Goal: Complete application form

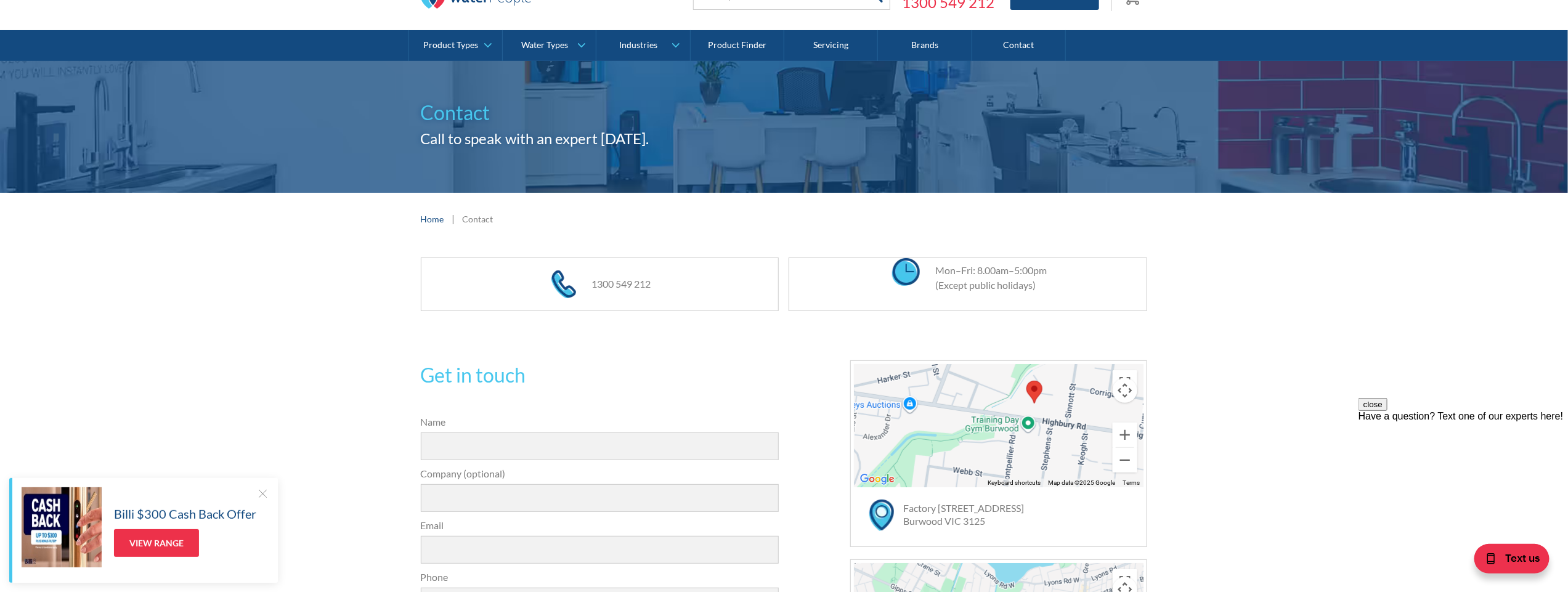
scroll to position [62, 0]
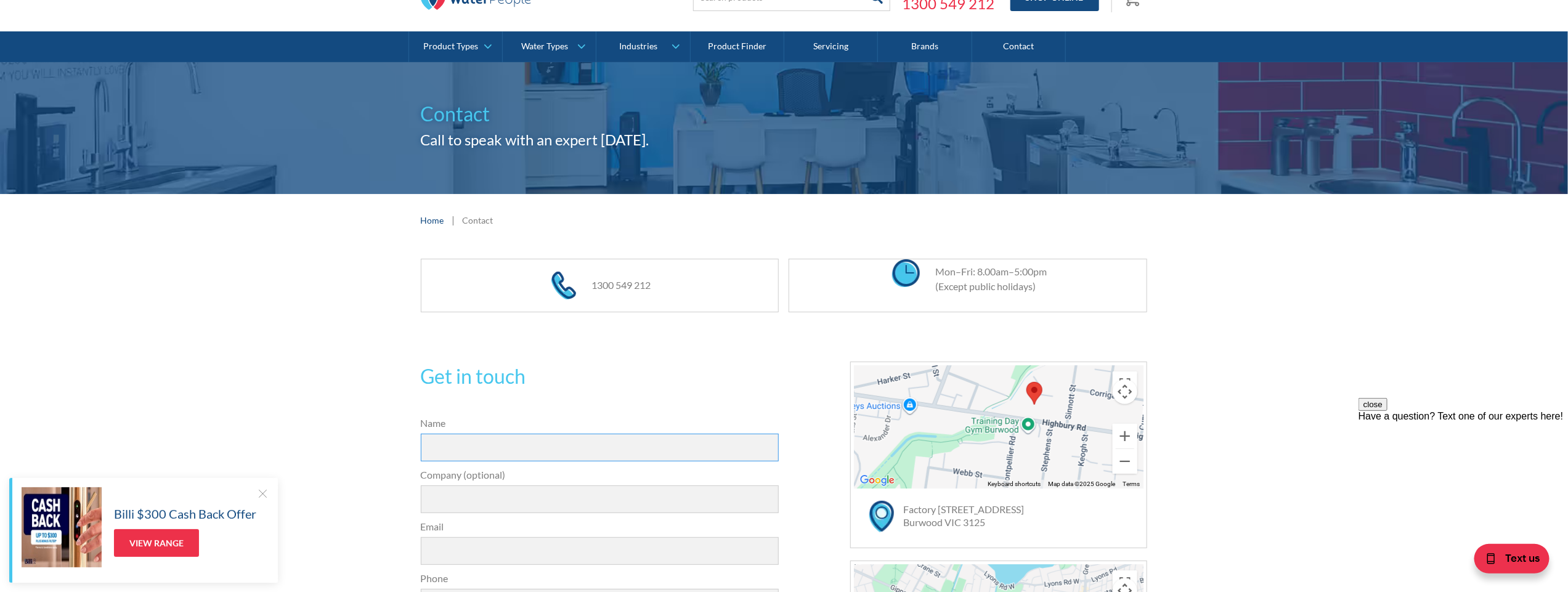
click at [462, 445] on input "Name" at bounding box center [600, 447] width 358 height 28
type input "[PERSON_NAME]"
type input "Abercrombie & Kent"
click at [551, 558] on input "Email" at bounding box center [600, 551] width 358 height 28
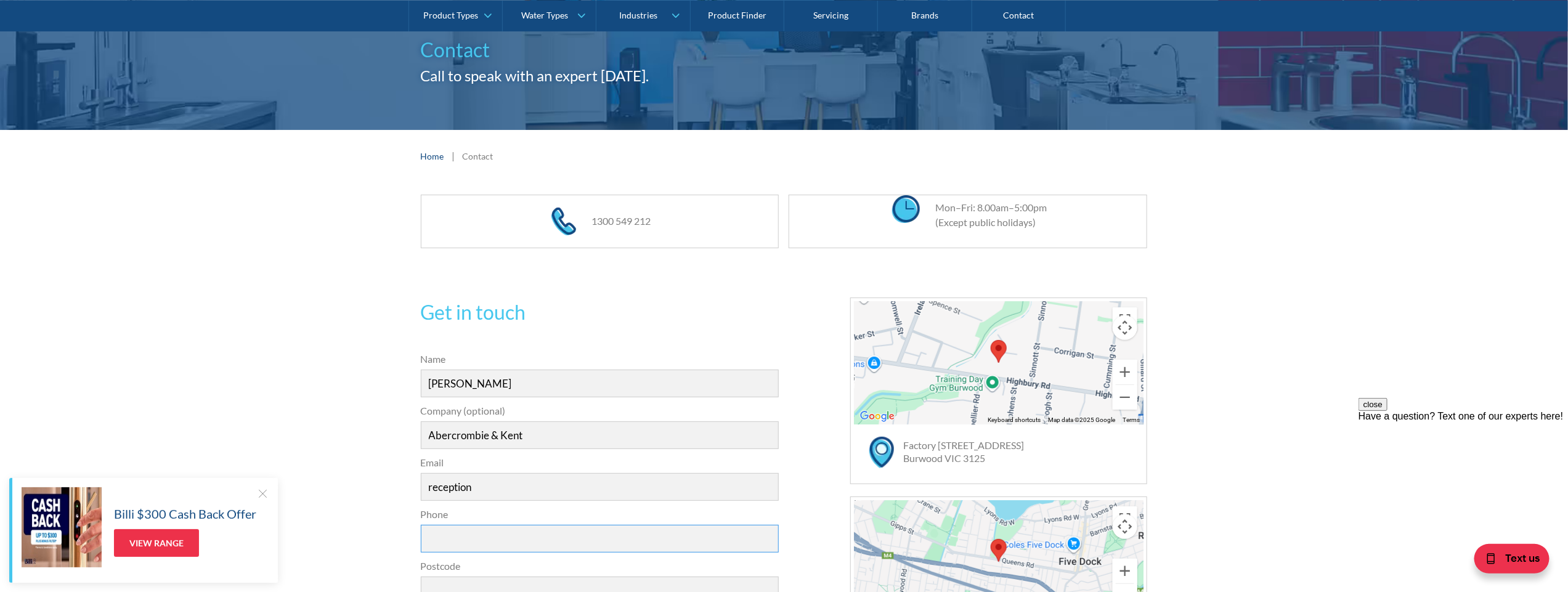
scroll to position [147, 0]
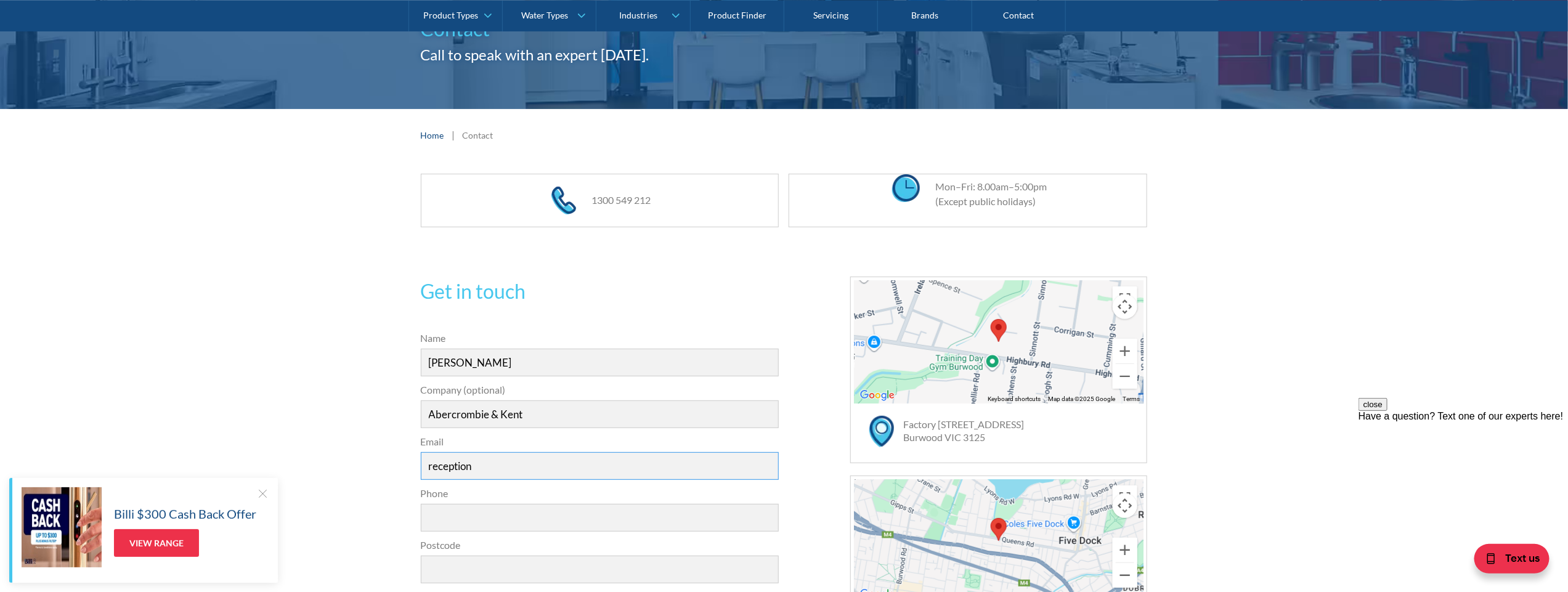
click at [481, 467] on input "reception" at bounding box center [600, 466] width 358 height 28
type input "[EMAIL_ADDRESS][DOMAIN_NAME]"
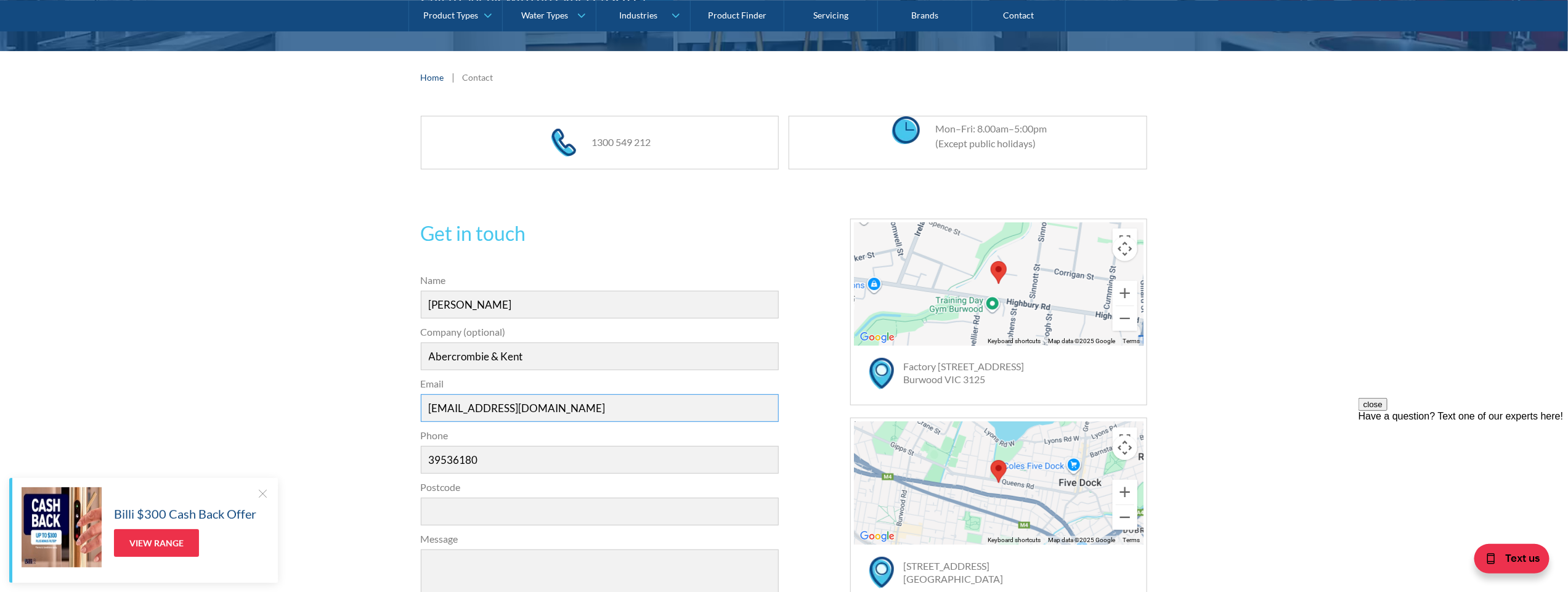
scroll to position [331, 0]
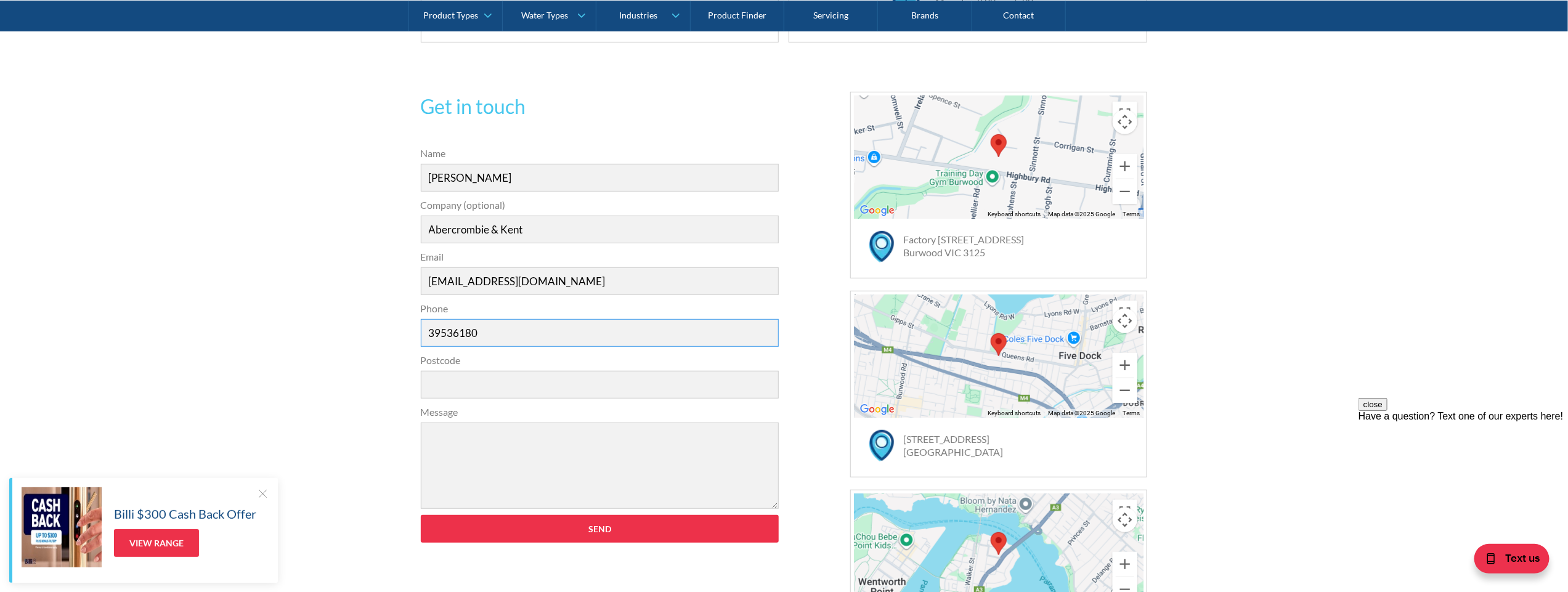
click at [429, 331] on input "39536180" at bounding box center [600, 333] width 358 height 28
type input "039536180"
click at [524, 384] on input "Postcode" at bounding box center [600, 385] width 358 height 28
type input "3000"
click at [282, 428] on div "Get in touch 31a2535b1fa56df3e4085a503ca978b33ae07608c9274f6380584a90323ec471d3…" at bounding box center [784, 385] width 1568 height 660
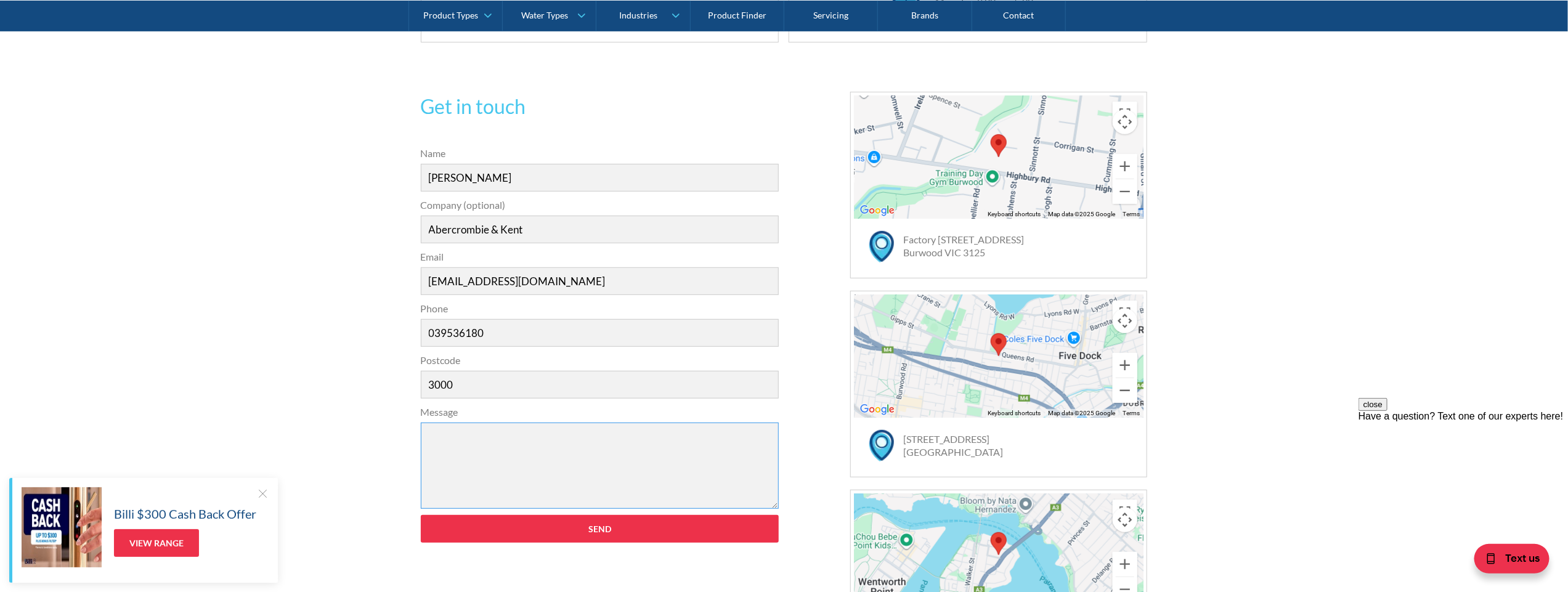
click at [459, 433] on textarea "Message" at bounding box center [600, 465] width 358 height 86
paste textarea "Zip HydroTap BC60 Boiling and chilled filtered water unit. 160 Boiling and 175 …"
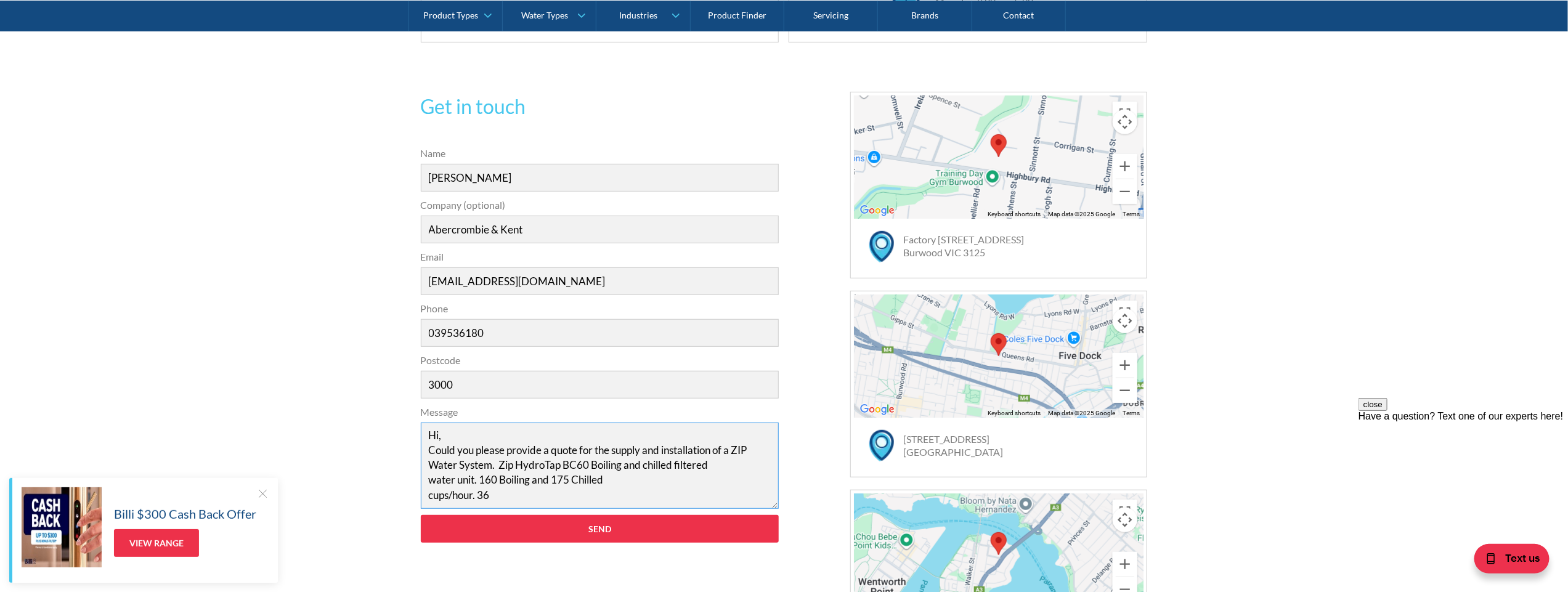
click at [501, 464] on textarea "Hi, Could you please provide a quote for the supply and installation of a ZIP W…" at bounding box center [600, 465] width 358 height 86
drag, startPoint x: 482, startPoint y: 481, endPoint x: 609, endPoint y: 500, distance: 128.4
click at [609, 500] on textarea "Hi, Could you please provide a quote for the supply and installation of a ZIP W…" at bounding box center [600, 465] width 358 height 86
type textarea "Hi, Could you please provide a quote for the supply and installation of a ZIP W…"
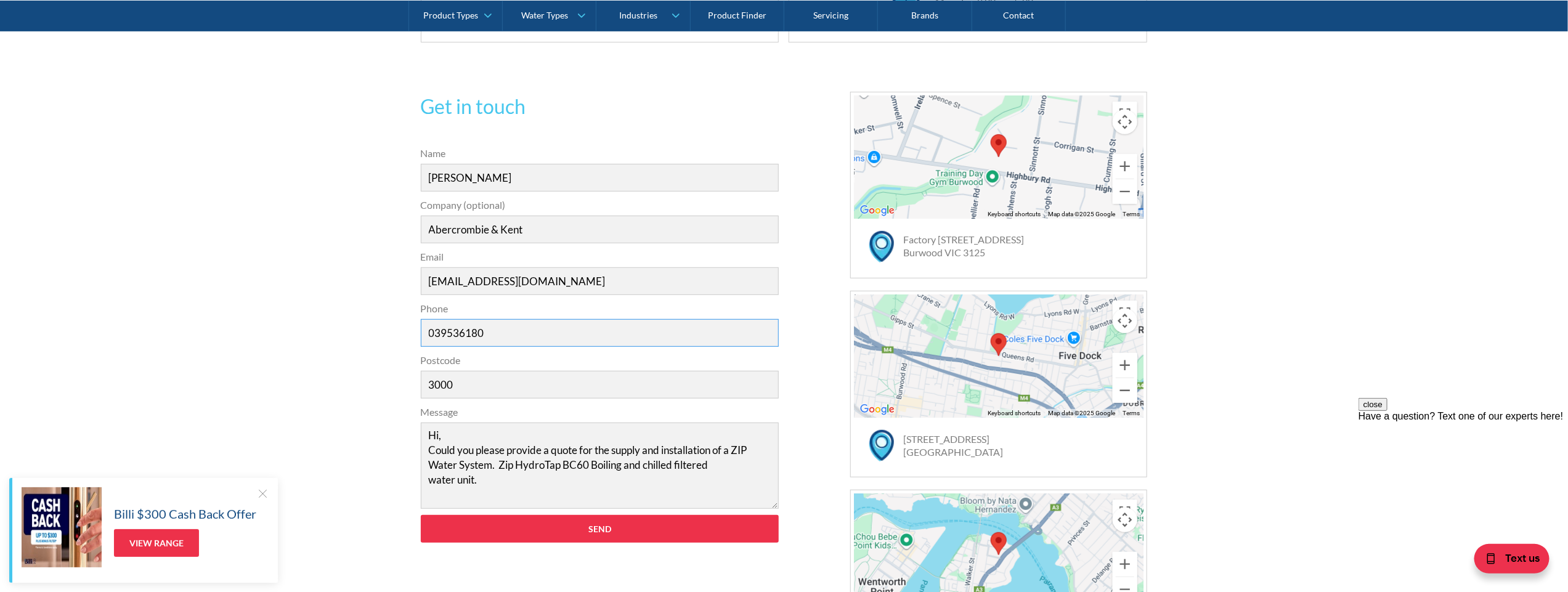
drag, startPoint x: 520, startPoint y: 337, endPoint x: 300, endPoint y: 337, distance: 220.0
click at [300, 337] on div "Get in touch 31a2535b1fa56df3e4085a503ca978b33ae07608c9274f6380584a90323ec471d3…" at bounding box center [784, 385] width 1568 height 660
click at [478, 490] on textarea "Hi, Could you please provide a quote for the supply and installation of a ZIP W…" at bounding box center [600, 465] width 358 height 86
click at [493, 457] on textarea "Hi, Could you please provide a quote for the supply and installation of a ZIP W…" at bounding box center [600, 465] width 358 height 86
click at [498, 473] on textarea "Hi, Could you please provide a quote for the supply and installation of a ZIP W…" at bounding box center [600, 465] width 358 height 86
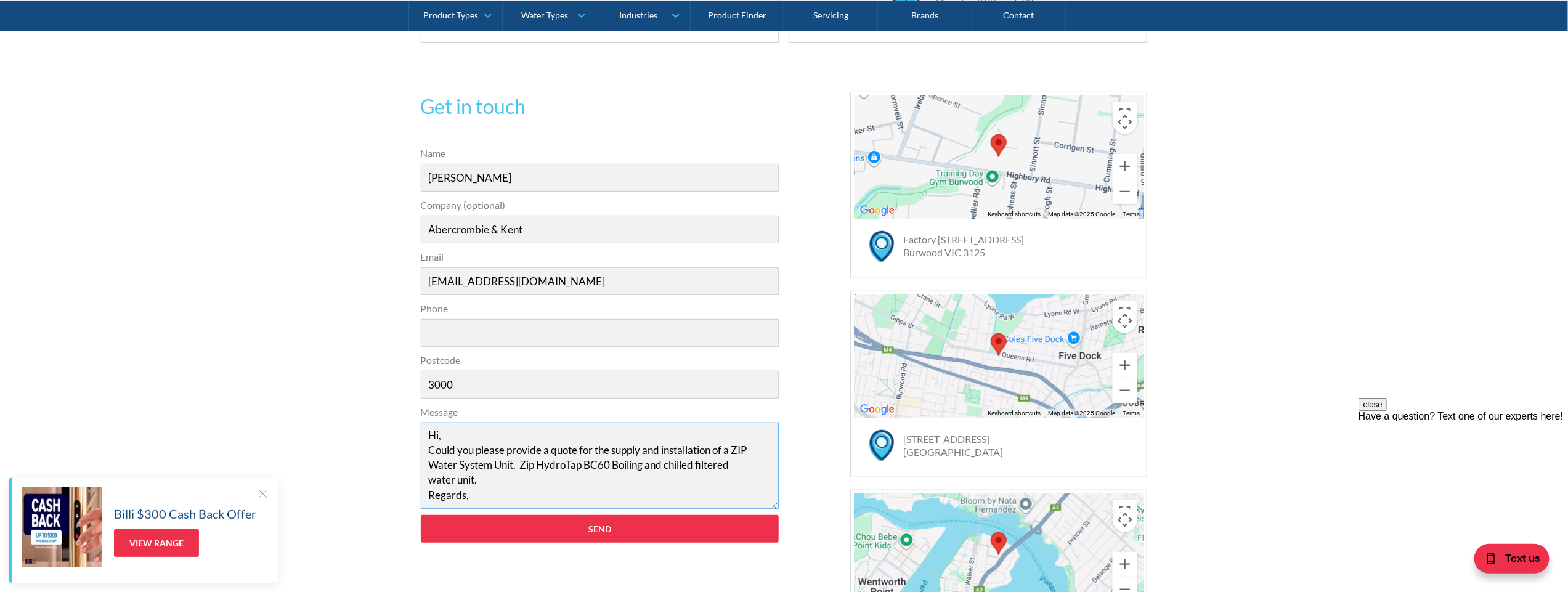
click at [518, 454] on textarea "Hi, Could you please provide a quote for the supply and installation of a ZIP W…" at bounding box center [600, 465] width 358 height 86
click at [481, 453] on textarea "Hi, Could you please provide a quote for the supply and installation of a ZIP W…" at bounding box center [600, 465] width 358 height 86
click at [456, 493] on textarea "Hi, Could you please provide a quote for the supply and installation of a ZIP W…" at bounding box center [600, 465] width 358 height 86
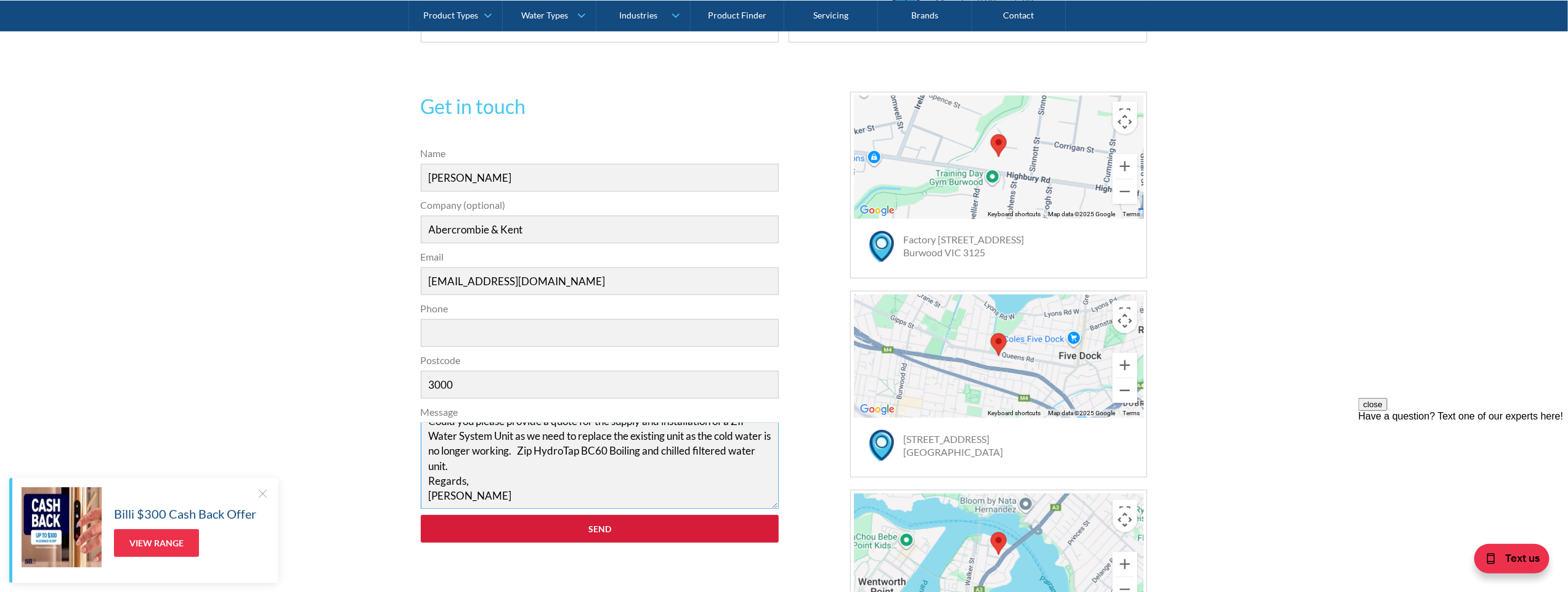
type textarea "Hi, Could you please provide a quote for the supply and installation of a ZIP W…"
click at [579, 525] on input "Send" at bounding box center [600, 529] width 358 height 28
click at [508, 331] on input "Phone" at bounding box center [600, 333] width 358 height 28
type input "03 9536 1800"
drag, startPoint x: 556, startPoint y: 531, endPoint x: 565, endPoint y: 530, distance: 9.1
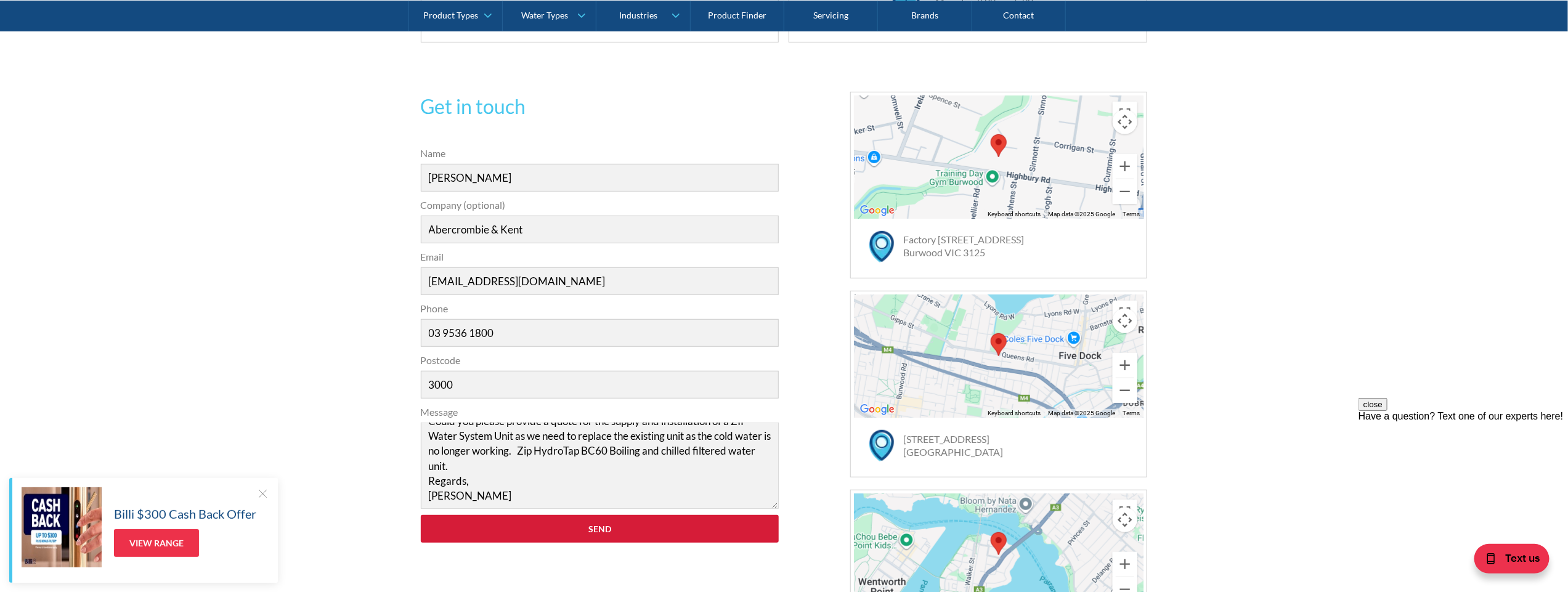
click at [556, 532] on input "Send" at bounding box center [600, 529] width 358 height 28
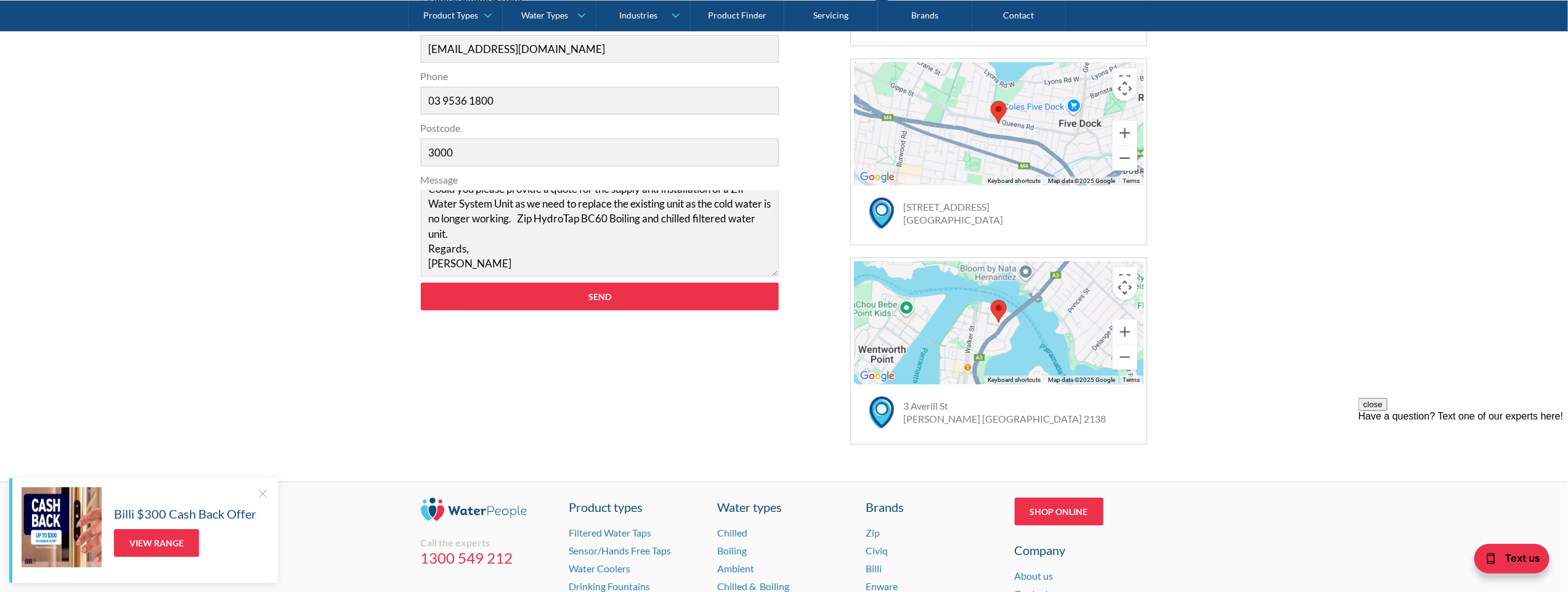
scroll to position [446, 0]
